Goal: Task Accomplishment & Management: Manage account settings

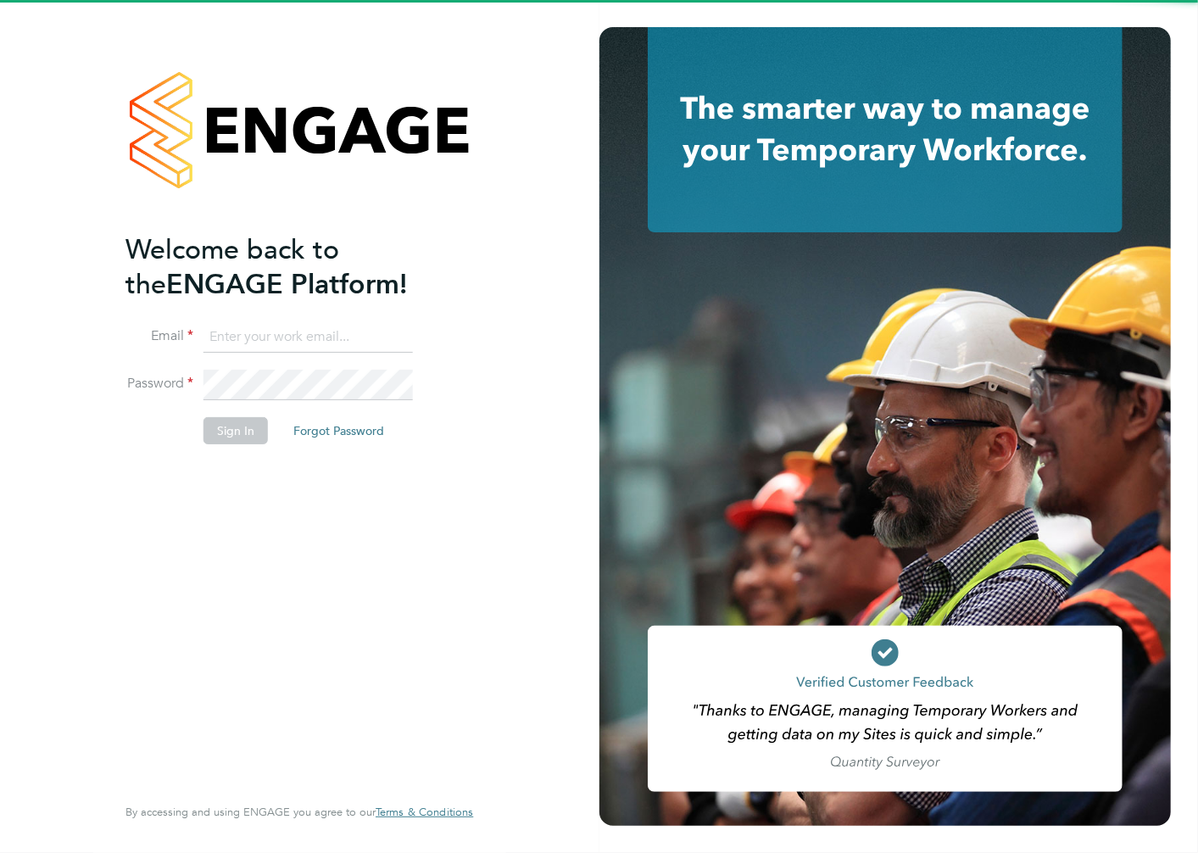
drag, startPoint x: 0, startPoint y: 0, endPoint x: 226, endPoint y: 328, distance: 398.7
click at [226, 328] on input at bounding box center [308, 337] width 209 height 31
type input "[PERSON_NAME][EMAIL_ADDRESS][PERSON_NAME][PERSON_NAME][DOMAIN_NAME]"
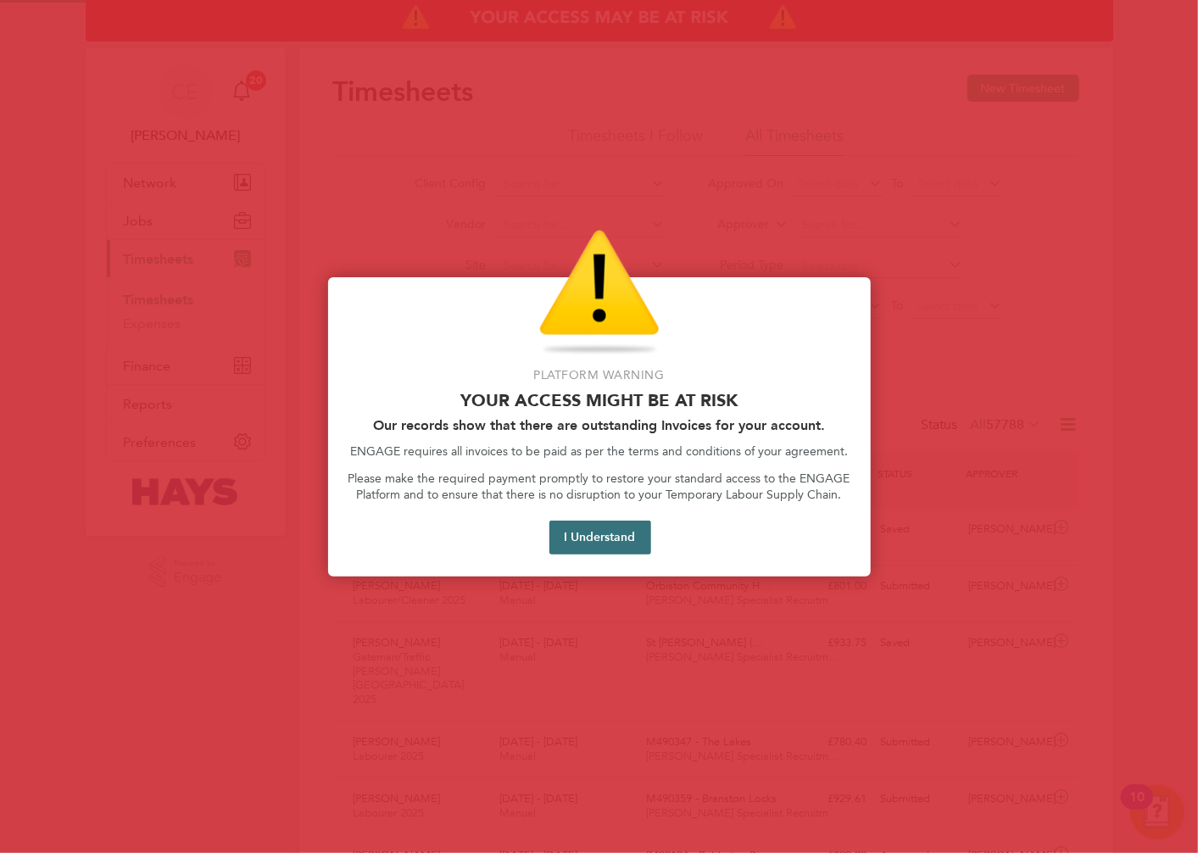
click at [609, 538] on button "I Understand" at bounding box center [600, 538] width 102 height 34
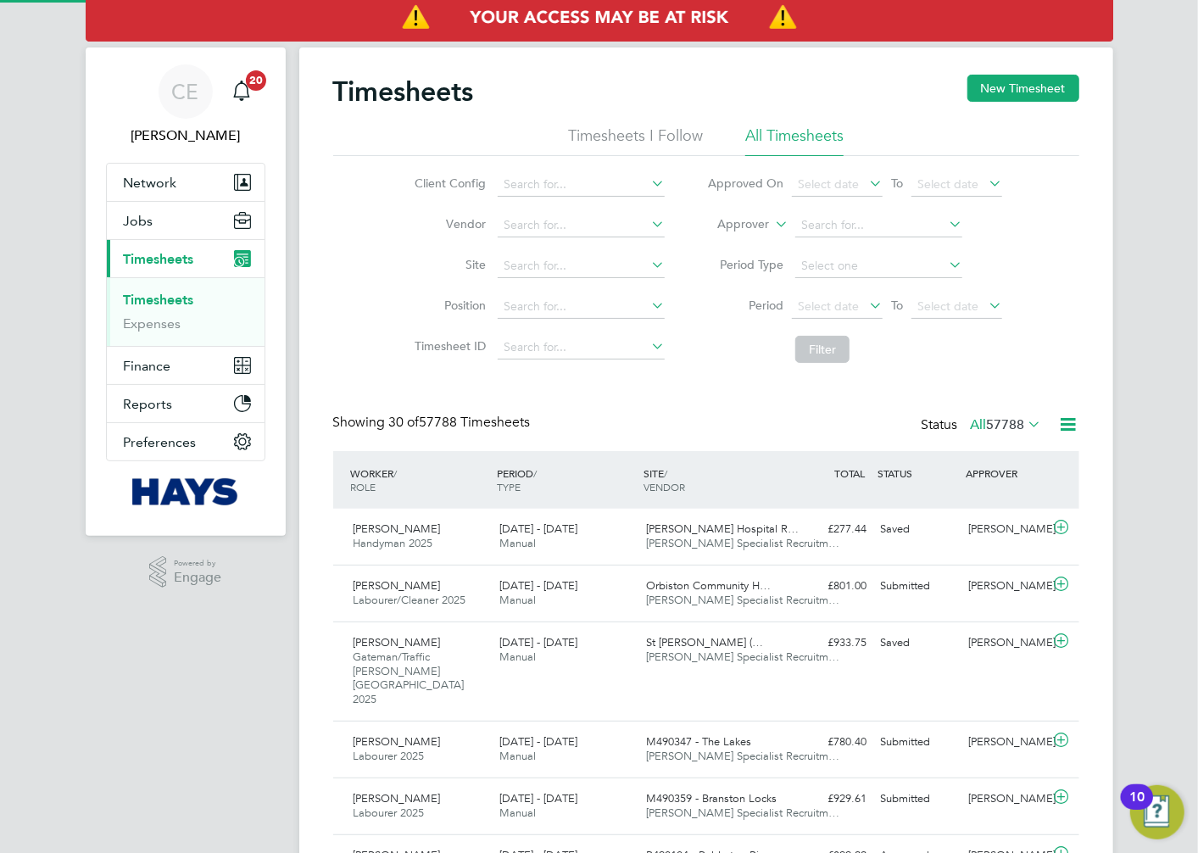
click at [769, 222] on li "Approver" at bounding box center [854, 225] width 337 height 41
click at [749, 227] on label "Approver" at bounding box center [731, 224] width 76 height 17
click at [751, 240] on li "Worker" at bounding box center [728, 244] width 84 height 22
click at [832, 229] on input at bounding box center [878, 226] width 167 height 24
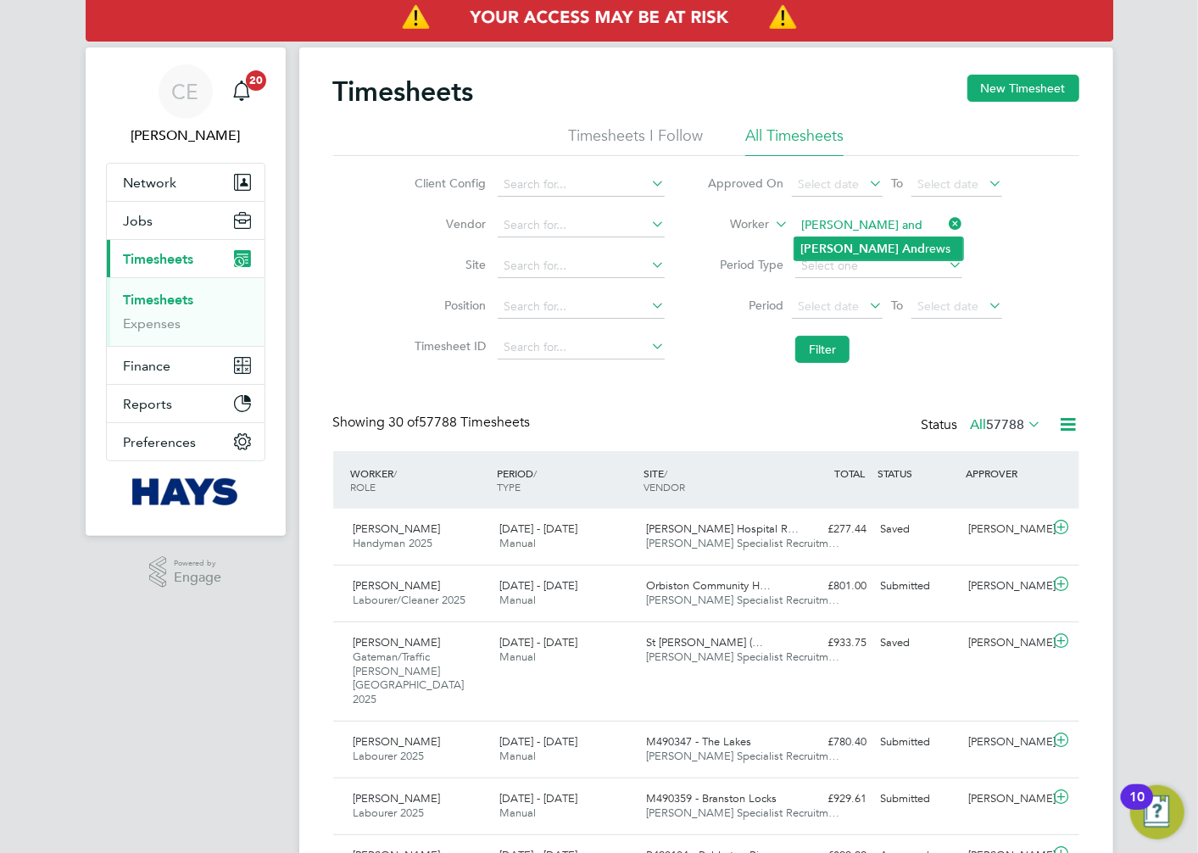
click at [870, 256] on li "[PERSON_NAME] And rews" at bounding box center [879, 248] width 169 height 23
type input "[PERSON_NAME]"
click at [845, 360] on button "Filter" at bounding box center [822, 349] width 54 height 27
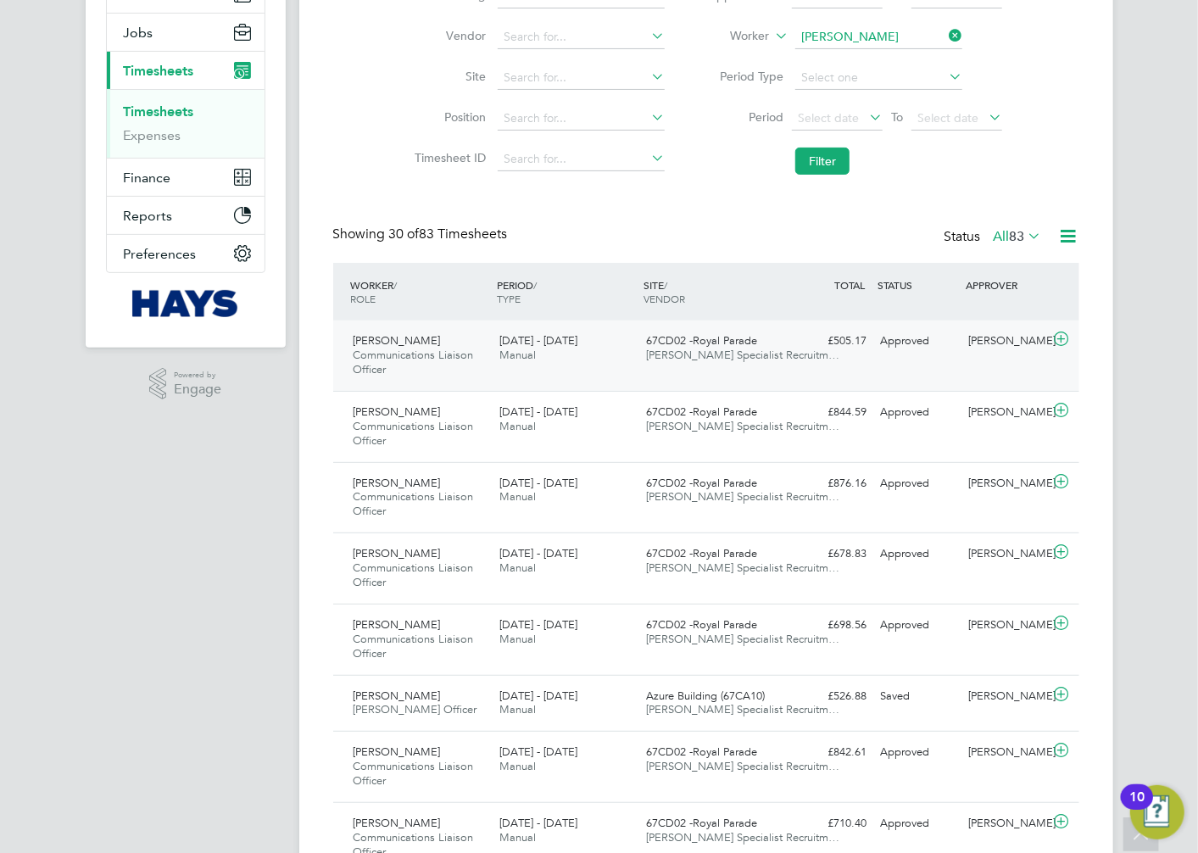
click at [689, 336] on span "67CD02 -Royal Parade" at bounding box center [701, 340] width 111 height 14
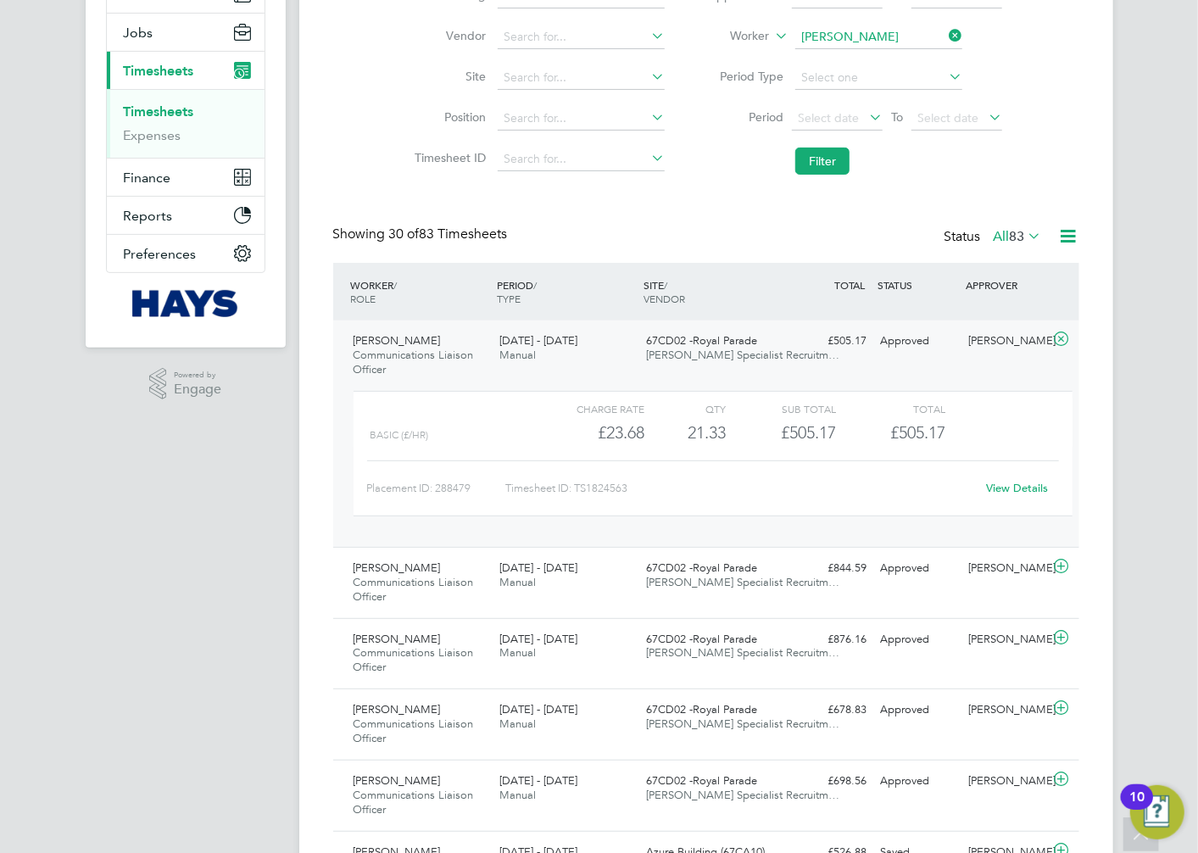
click at [1029, 497] on div "View Details" at bounding box center [1017, 488] width 83 height 27
click at [1029, 492] on link "View Details" at bounding box center [1017, 488] width 62 height 14
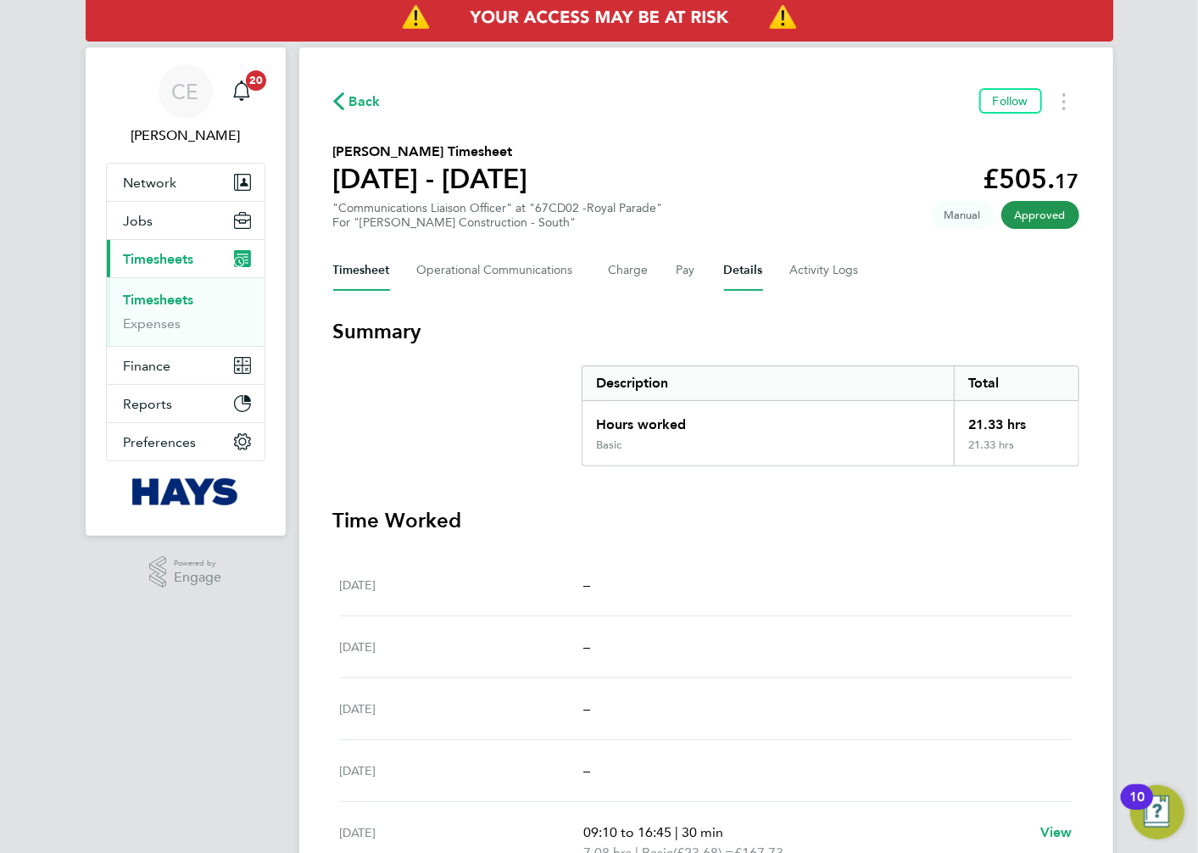
click at [744, 266] on button "Details" at bounding box center [743, 270] width 39 height 41
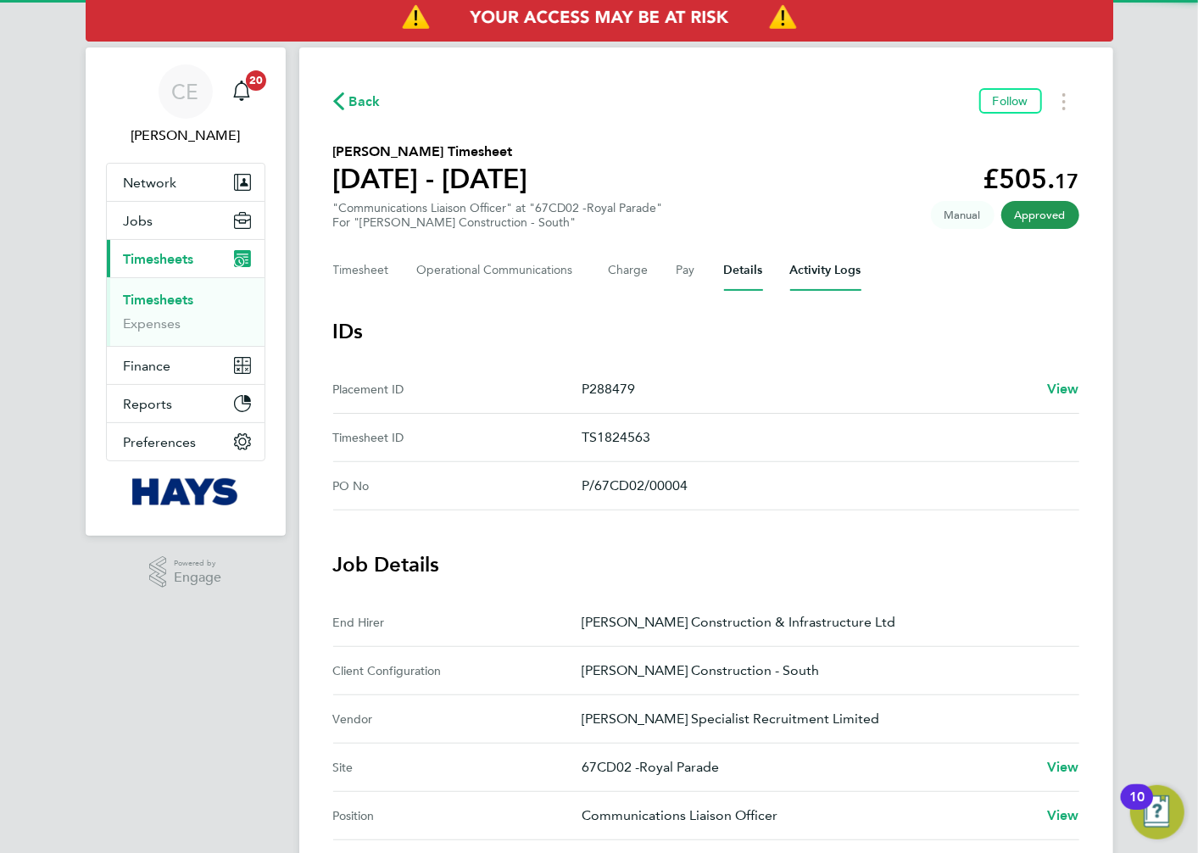
click at [831, 273] on Logs-tab "Activity Logs" at bounding box center [825, 270] width 71 height 41
